Goal: Task Accomplishment & Management: Manage account settings

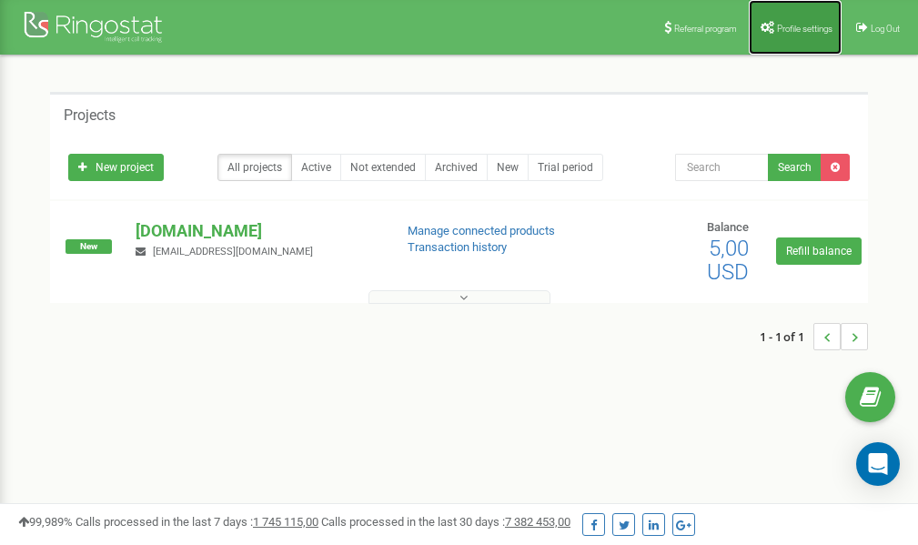
click at [779, 30] on span "Profile settings" at bounding box center [804, 29] width 55 height 10
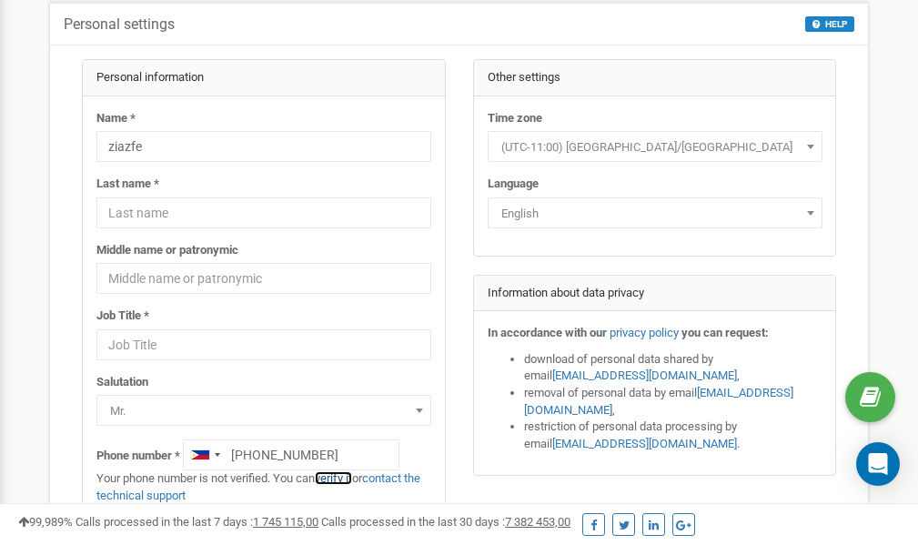
click at [342, 480] on link "verify it" at bounding box center [333, 478] width 37 height 14
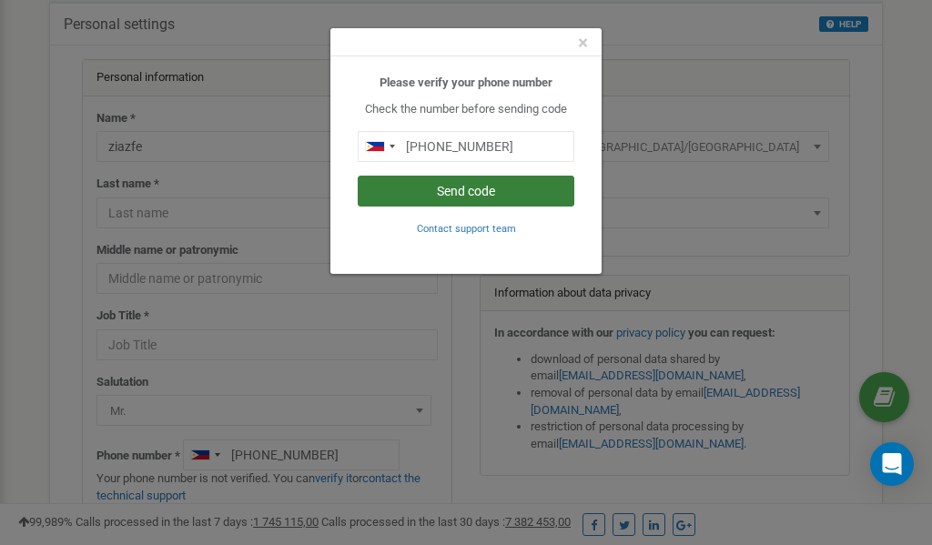
click at [482, 190] on button "Send code" at bounding box center [466, 191] width 217 height 31
